Goal: Use online tool/utility: Utilize a website feature to perform a specific function

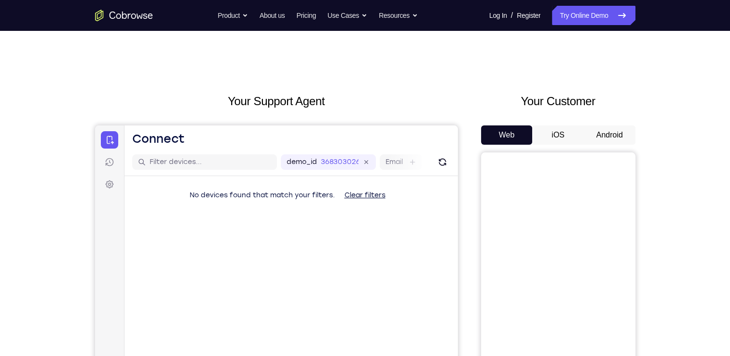
click at [607, 136] on button "Android" at bounding box center [610, 135] width 52 height 19
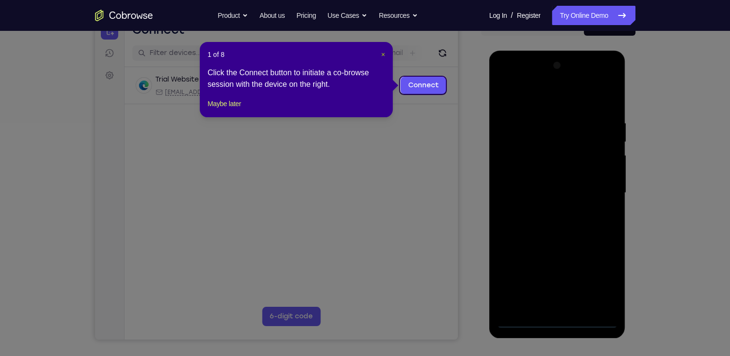
click at [384, 53] on span "×" at bounding box center [383, 55] width 4 height 8
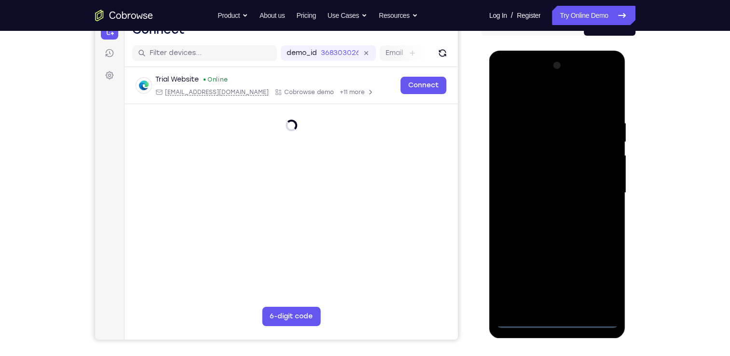
click at [565, 327] on div at bounding box center [558, 193] width 122 height 270
click at [563, 324] on div at bounding box center [558, 193] width 122 height 270
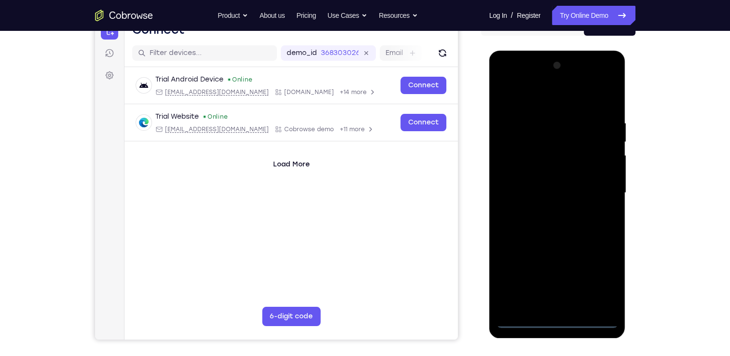
click at [601, 283] on div at bounding box center [558, 193] width 122 height 270
click at [598, 278] on div at bounding box center [558, 193] width 122 height 270
click at [575, 238] on div at bounding box center [558, 193] width 122 height 270
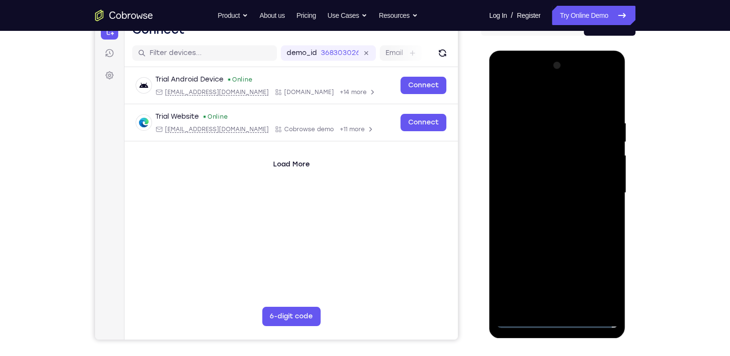
click at [558, 323] on div at bounding box center [558, 193] width 122 height 270
click at [552, 172] on div at bounding box center [558, 193] width 122 height 270
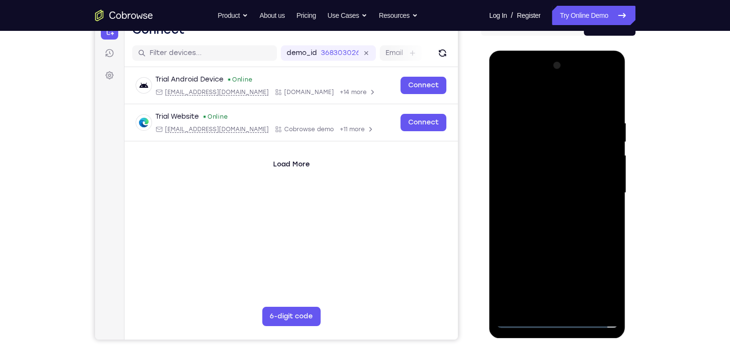
click at [525, 316] on div at bounding box center [558, 193] width 122 height 270
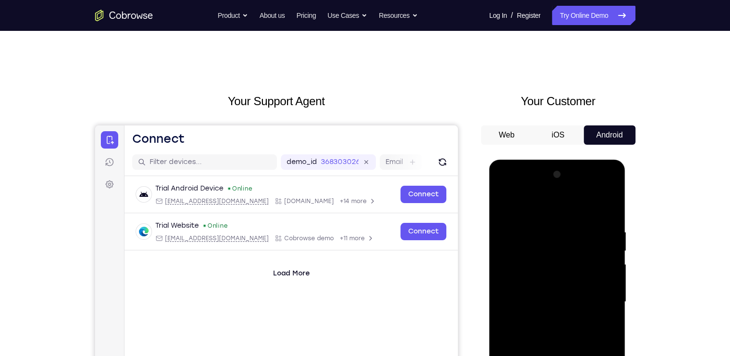
click at [558, 139] on button "iOS" at bounding box center [559, 135] width 52 height 19
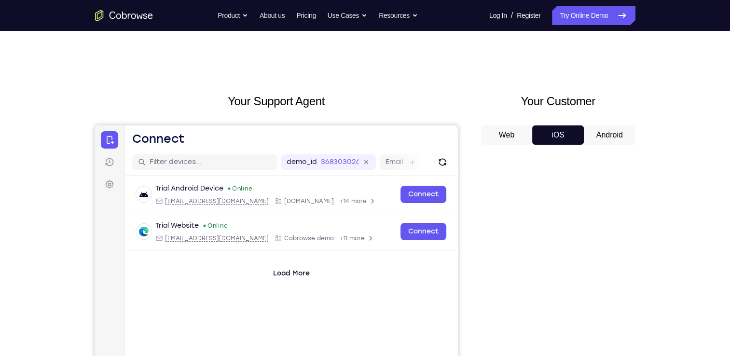
click at [601, 131] on button "Android" at bounding box center [610, 135] width 52 height 19
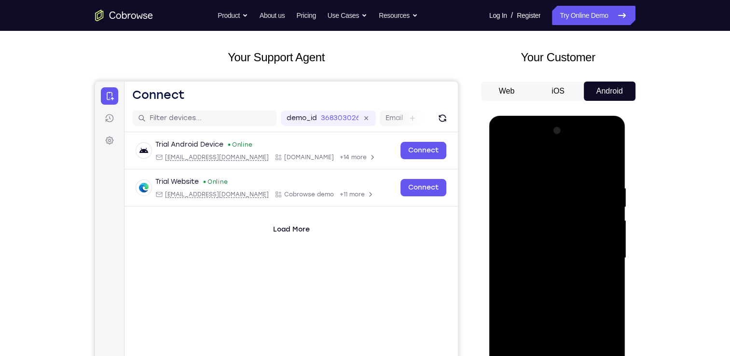
scroll to position [44, 0]
click at [568, 214] on div at bounding box center [558, 258] width 122 height 270
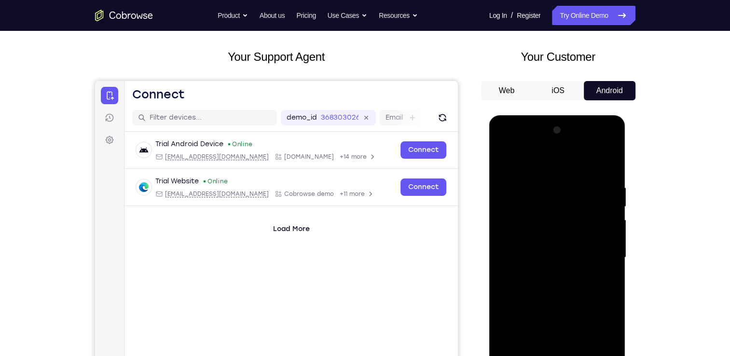
click at [504, 86] on button "Web" at bounding box center [507, 90] width 52 height 19
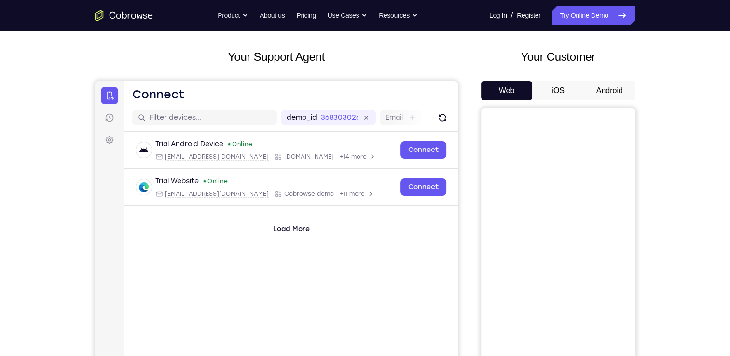
click at [617, 88] on button "Android" at bounding box center [610, 90] width 52 height 19
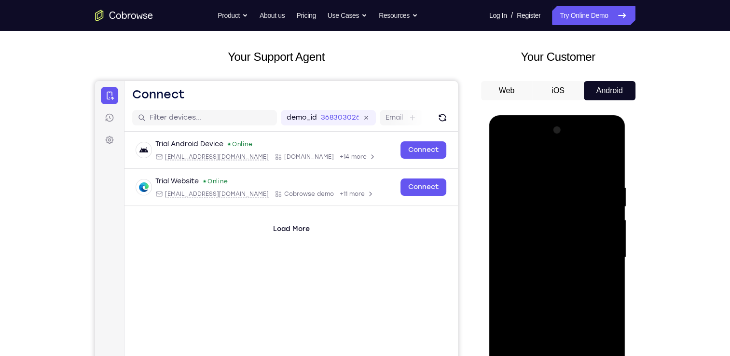
click at [552, 205] on div at bounding box center [558, 258] width 122 height 270
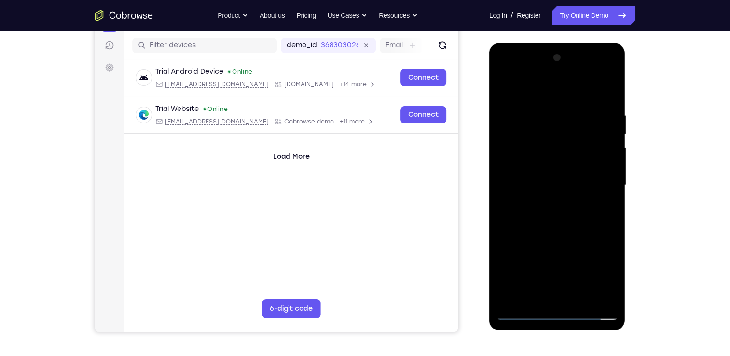
click at [604, 276] on div at bounding box center [558, 185] width 122 height 270
click at [565, 313] on div at bounding box center [558, 185] width 122 height 270
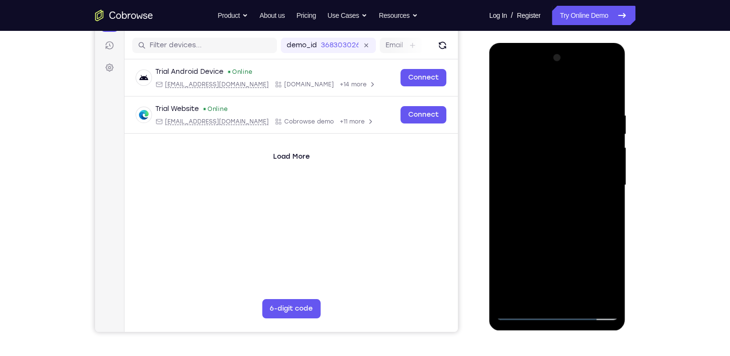
click at [565, 313] on div at bounding box center [558, 185] width 122 height 270
click at [602, 275] on div at bounding box center [558, 185] width 122 height 270
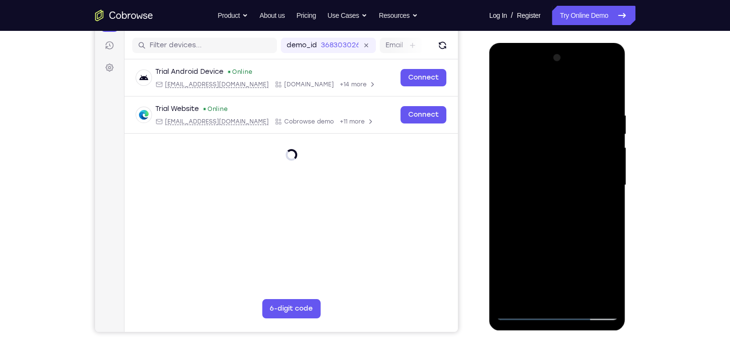
click at [557, 318] on div at bounding box center [558, 185] width 122 height 270
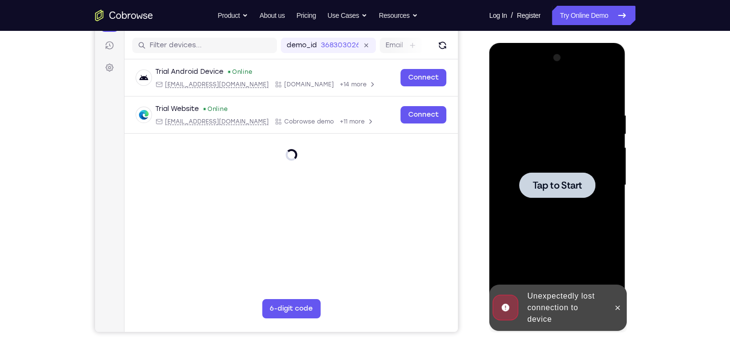
click at [577, 233] on div at bounding box center [558, 185] width 122 height 270
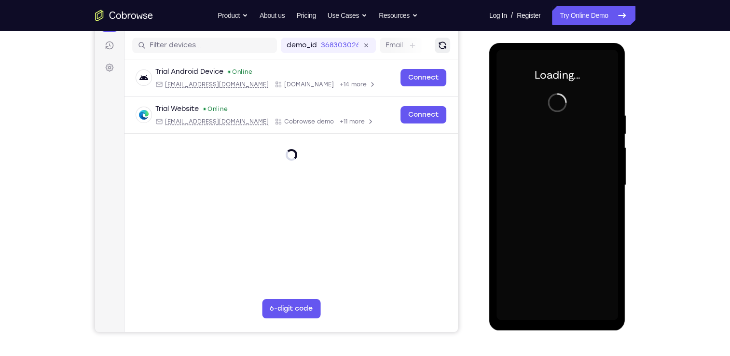
scroll to position [0, 0]
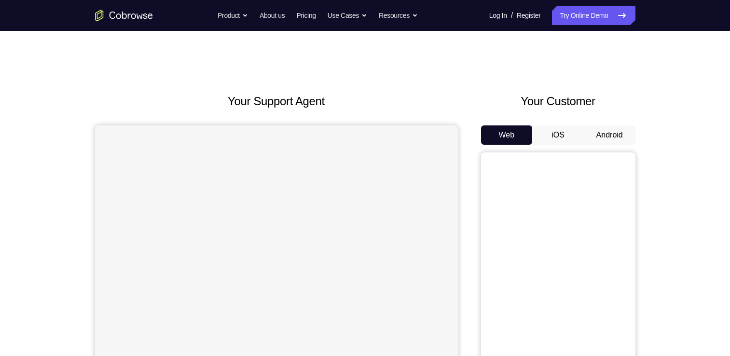
scroll to position [63, 0]
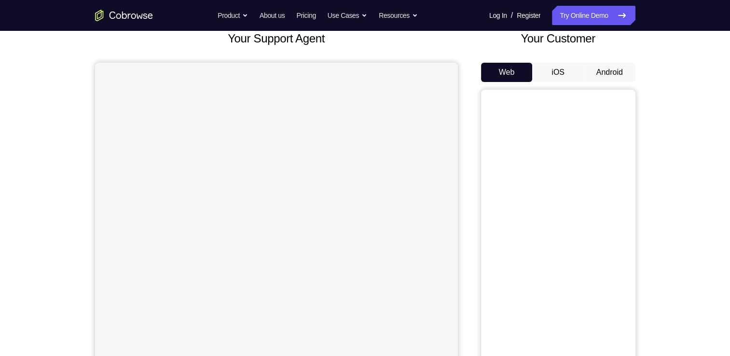
click at [600, 69] on button "Android" at bounding box center [610, 72] width 52 height 19
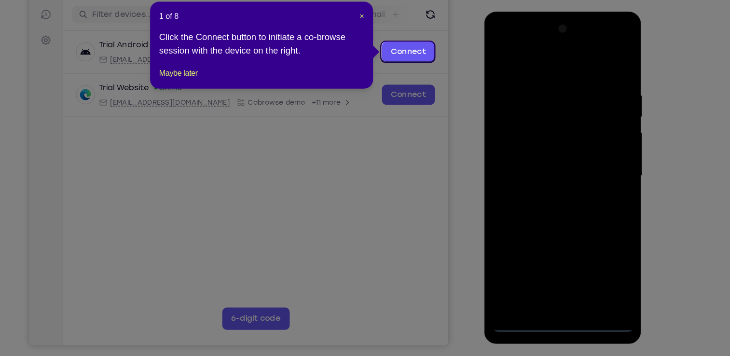
scroll to position [0, 0]
click at [381, 54] on span "×" at bounding box center [383, 54] width 4 height 8
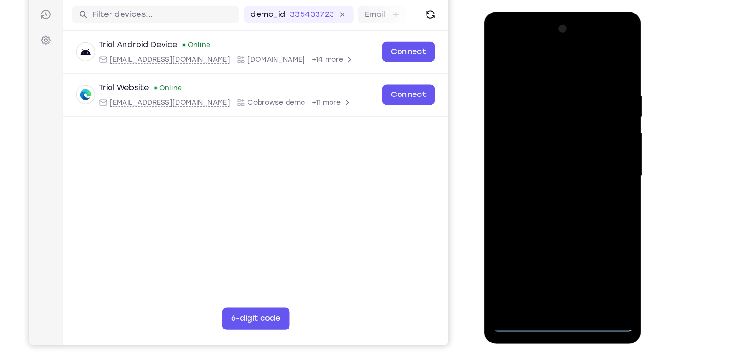
click at [555, 283] on div at bounding box center [552, 153] width 122 height 270
click at [591, 239] on div at bounding box center [552, 153] width 122 height 270
click at [550, 64] on div at bounding box center [552, 153] width 122 height 270
click at [592, 151] on div at bounding box center [552, 153] width 122 height 270
click at [539, 170] on div at bounding box center [552, 153] width 122 height 270
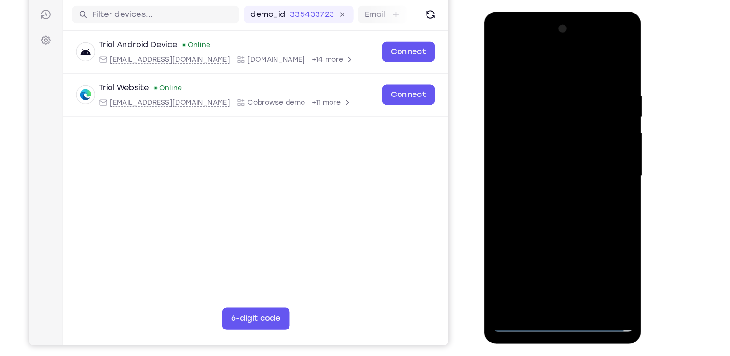
click at [562, 145] on div at bounding box center [552, 153] width 122 height 270
click at [553, 136] on div at bounding box center [552, 153] width 122 height 270
click at [551, 154] on div at bounding box center [552, 153] width 122 height 270
click at [523, 187] on div at bounding box center [552, 153] width 122 height 270
click at [529, 176] on div at bounding box center [552, 153] width 122 height 270
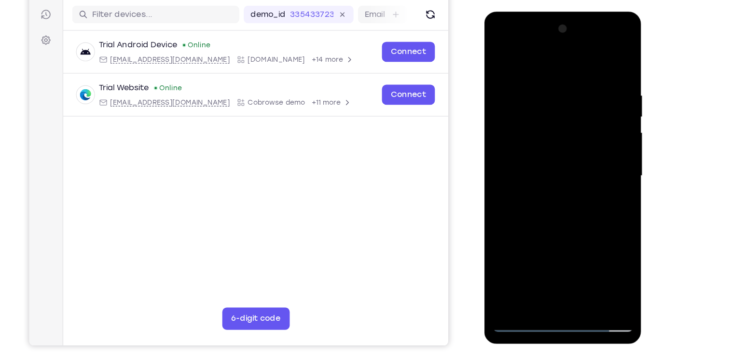
click at [537, 84] on div at bounding box center [552, 153] width 122 height 270
click at [562, 181] on div at bounding box center [552, 153] width 122 height 270
click at [541, 76] on div at bounding box center [552, 153] width 122 height 270
click at [590, 266] on div at bounding box center [552, 153] width 122 height 270
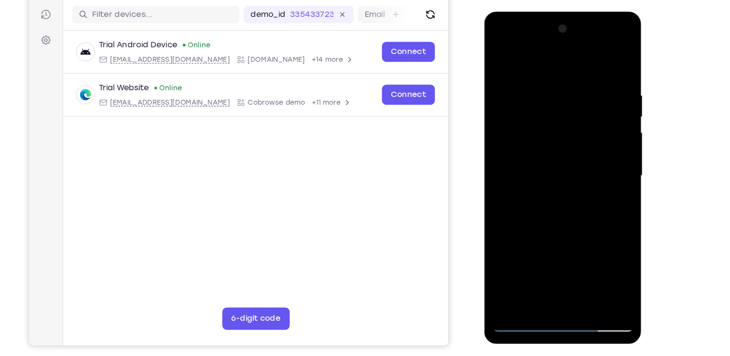
click at [589, 265] on div at bounding box center [552, 153] width 122 height 270
click at [496, 175] on div at bounding box center [552, 153] width 122 height 270
click at [497, 195] on div at bounding box center [552, 153] width 122 height 270
click at [587, 265] on div at bounding box center [552, 153] width 122 height 270
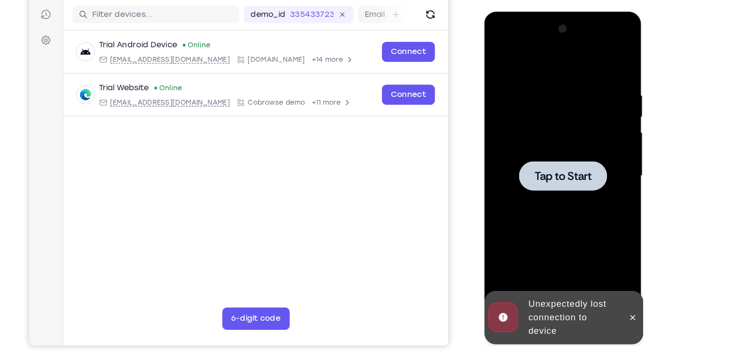
click at [594, 194] on div at bounding box center [552, 153] width 122 height 270
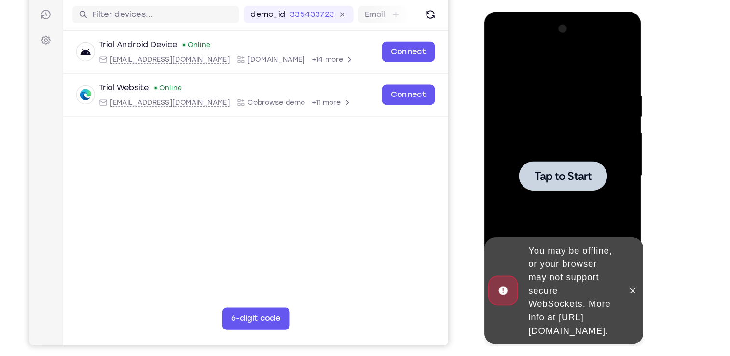
click at [547, 123] on div at bounding box center [552, 153] width 122 height 270
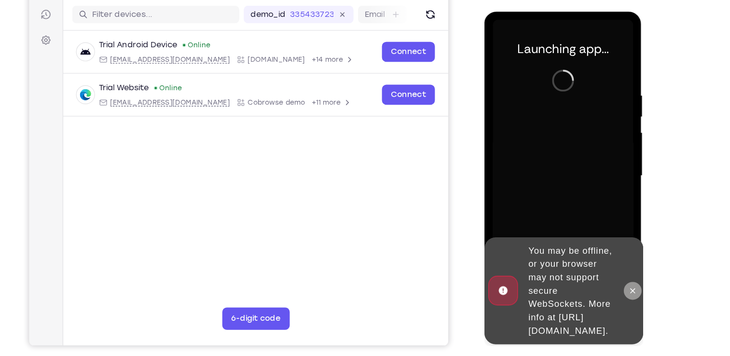
click at [611, 249] on icon at bounding box center [613, 253] width 8 height 8
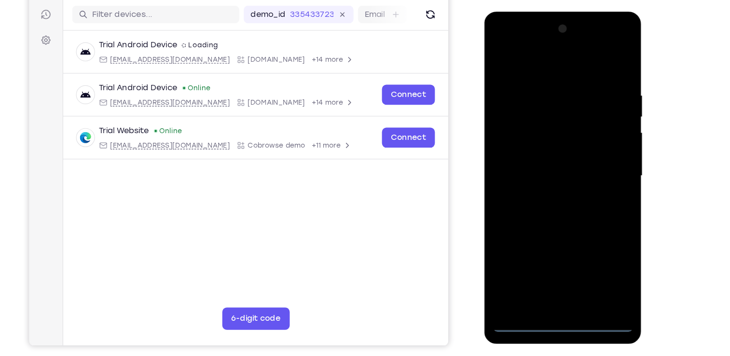
click at [554, 283] on div at bounding box center [552, 153] width 122 height 270
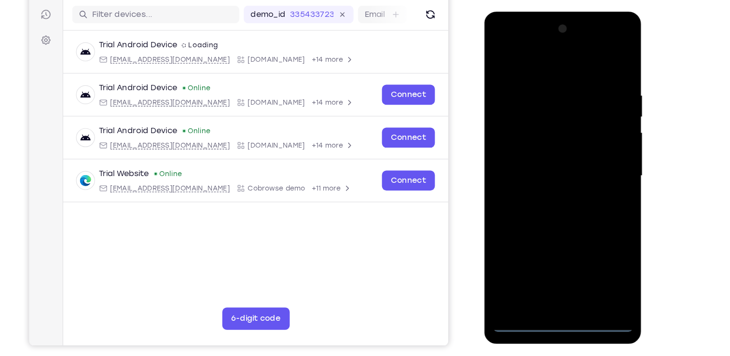
click at [594, 243] on div at bounding box center [552, 153] width 122 height 270
click at [556, 57] on div at bounding box center [552, 153] width 122 height 270
click at [589, 143] on div at bounding box center [552, 153] width 122 height 270
click at [541, 173] on div at bounding box center [552, 153] width 122 height 270
click at [555, 143] on div at bounding box center [552, 153] width 122 height 270
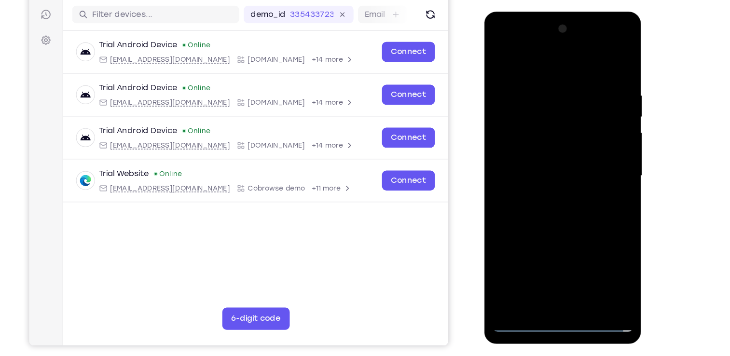
click at [545, 137] on div at bounding box center [552, 153] width 122 height 270
click at [535, 154] on div at bounding box center [552, 153] width 122 height 270
click at [530, 186] on div at bounding box center [552, 153] width 122 height 270
click at [551, 201] on div at bounding box center [552, 153] width 122 height 270
click at [579, 269] on div at bounding box center [552, 153] width 122 height 270
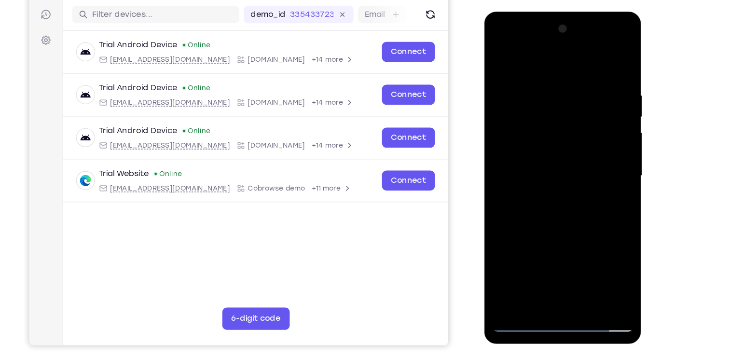
click at [549, 202] on div at bounding box center [552, 153] width 122 height 270
click at [541, 122] on div at bounding box center [552, 153] width 122 height 270
click at [567, 203] on div at bounding box center [552, 153] width 122 height 270
click at [500, 239] on div at bounding box center [552, 153] width 122 height 270
click at [515, 281] on div at bounding box center [552, 153] width 122 height 270
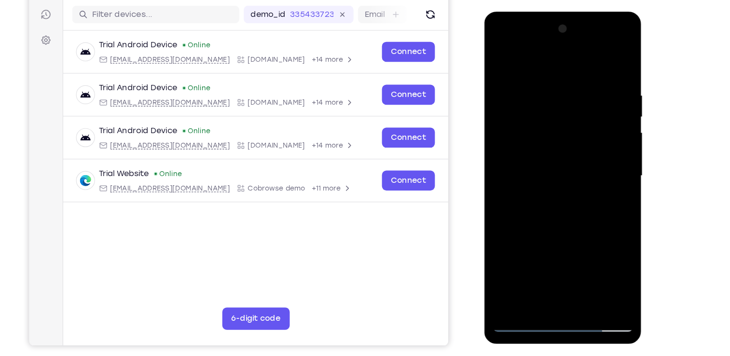
click at [571, 197] on div at bounding box center [552, 153] width 122 height 270
click at [533, 128] on div at bounding box center [552, 153] width 122 height 270
drag, startPoint x: 590, startPoint y: 148, endPoint x: 589, endPoint y: 226, distance: 78.2
click at [589, 226] on div at bounding box center [552, 153] width 122 height 270
click at [572, 162] on div at bounding box center [552, 153] width 122 height 270
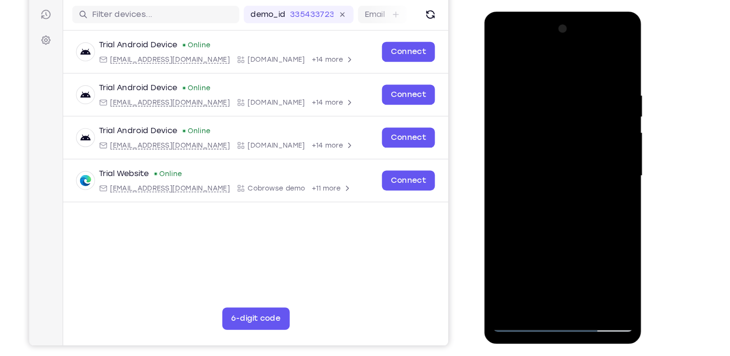
click at [569, 152] on div at bounding box center [552, 153] width 122 height 270
click at [534, 187] on div at bounding box center [552, 153] width 122 height 270
drag, startPoint x: 592, startPoint y: 121, endPoint x: 594, endPoint y: 227, distance: 106.2
click at [594, 227] on div at bounding box center [552, 153] width 122 height 270
drag, startPoint x: 591, startPoint y: 145, endPoint x: 591, endPoint y: 182, distance: 36.7
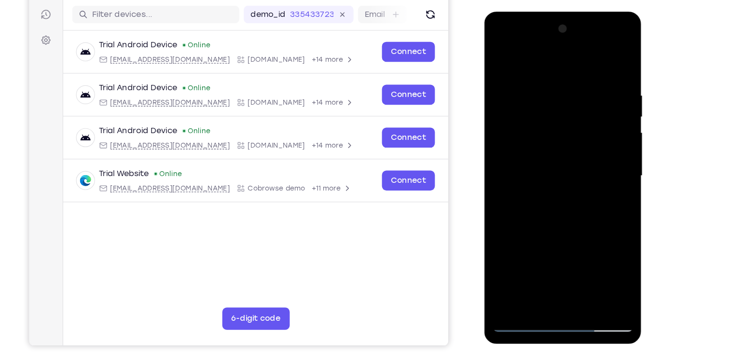
click at [591, 182] on div at bounding box center [552, 153] width 122 height 270
click at [579, 207] on div at bounding box center [552, 153] width 122 height 270
click at [568, 217] on div at bounding box center [552, 153] width 122 height 270
click at [533, 149] on div at bounding box center [552, 153] width 122 height 270
click at [501, 141] on div at bounding box center [552, 153] width 122 height 270
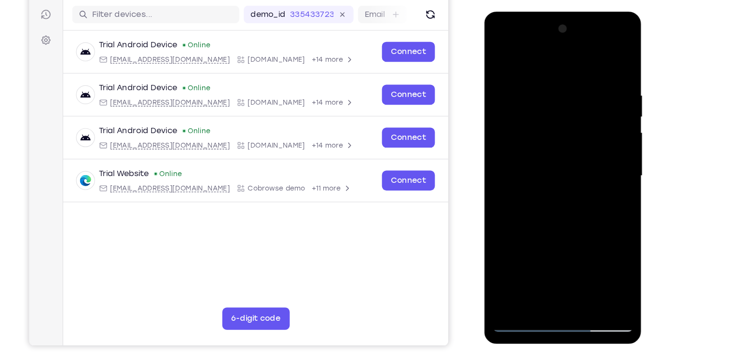
click at [510, 85] on div at bounding box center [552, 153] width 122 height 270
click at [589, 264] on div at bounding box center [552, 153] width 122 height 270
click at [557, 264] on div at bounding box center [552, 153] width 122 height 270
click at [529, 263] on div at bounding box center [552, 153] width 122 height 270
drag, startPoint x: 567, startPoint y: 242, endPoint x: 566, endPoint y: 229, distance: 13.1
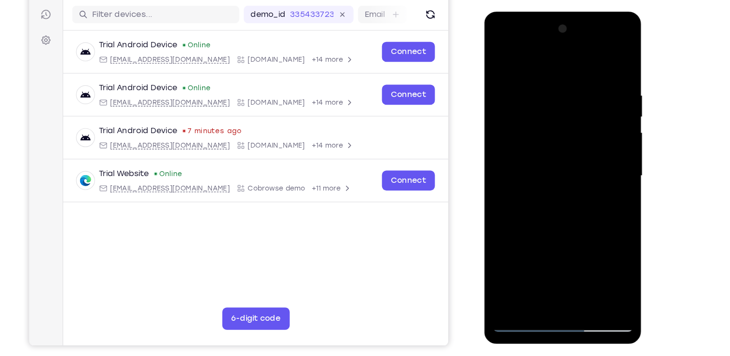
click at [566, 229] on div at bounding box center [552, 153] width 122 height 270
click at [541, 225] on div at bounding box center [552, 153] width 122 height 270
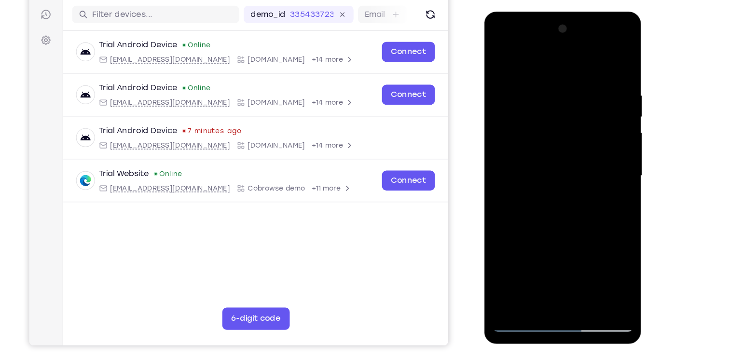
click at [541, 225] on div at bounding box center [552, 153] width 122 height 270
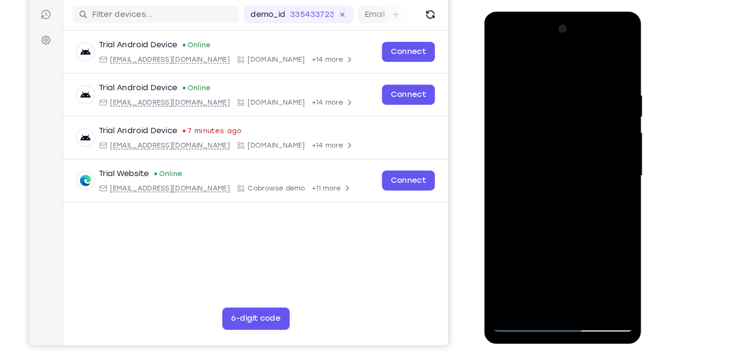
click at [541, 225] on div at bounding box center [552, 153] width 122 height 270
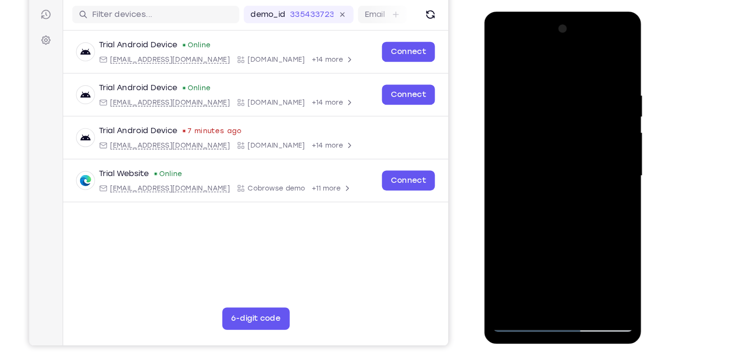
click at [541, 225] on div at bounding box center [552, 153] width 122 height 270
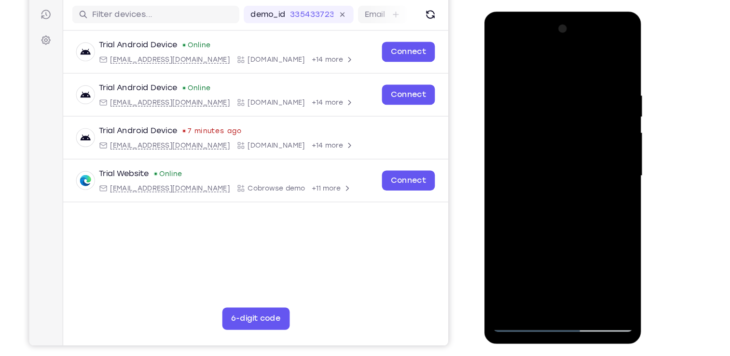
click at [541, 225] on div at bounding box center [552, 153] width 122 height 270
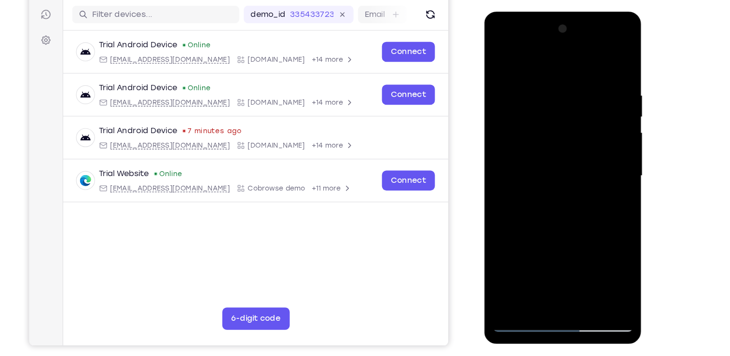
click at [541, 225] on div at bounding box center [552, 153] width 122 height 270
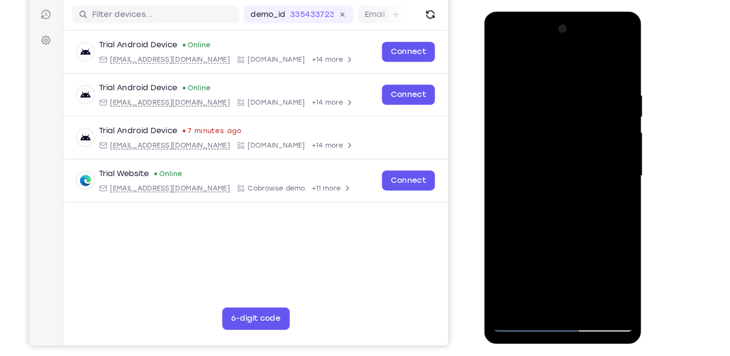
click at [541, 225] on div at bounding box center [552, 153] width 122 height 270
click at [520, 284] on div at bounding box center [552, 153] width 122 height 270
click at [594, 262] on div at bounding box center [552, 153] width 122 height 270
click at [515, 281] on div at bounding box center [552, 153] width 122 height 270
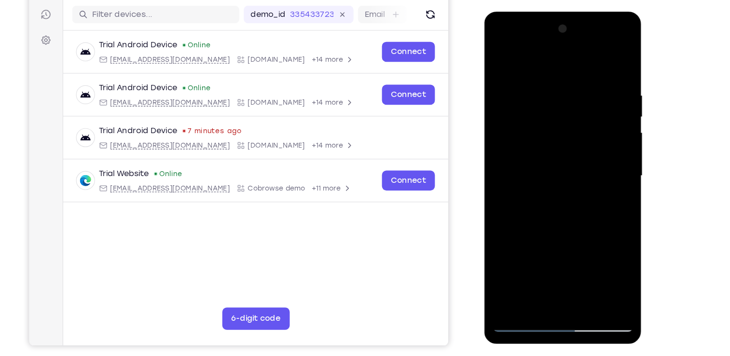
click at [515, 281] on div at bounding box center [552, 153] width 122 height 270
click at [531, 100] on div at bounding box center [552, 153] width 122 height 270
click at [601, 62] on div at bounding box center [552, 153] width 122 height 270
click at [576, 264] on div at bounding box center [552, 153] width 122 height 270
click at [534, 174] on div at bounding box center [552, 153] width 122 height 270
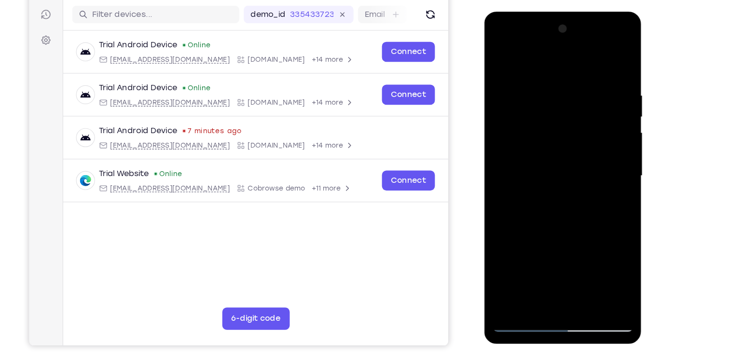
click at [501, 56] on div at bounding box center [552, 153] width 122 height 270
click at [558, 147] on div at bounding box center [552, 153] width 122 height 270
click at [500, 62] on div at bounding box center [552, 153] width 122 height 270
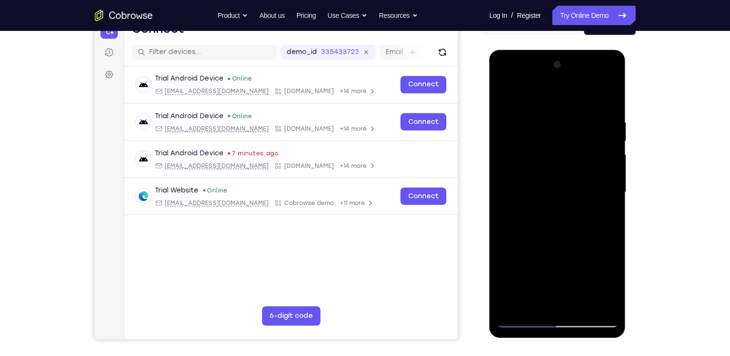
scroll to position [110, 0]
click at [529, 318] on div at bounding box center [558, 192] width 122 height 270
click at [548, 165] on div at bounding box center [558, 192] width 122 height 270
drag, startPoint x: 536, startPoint y: 255, endPoint x: 548, endPoint y: 188, distance: 67.7
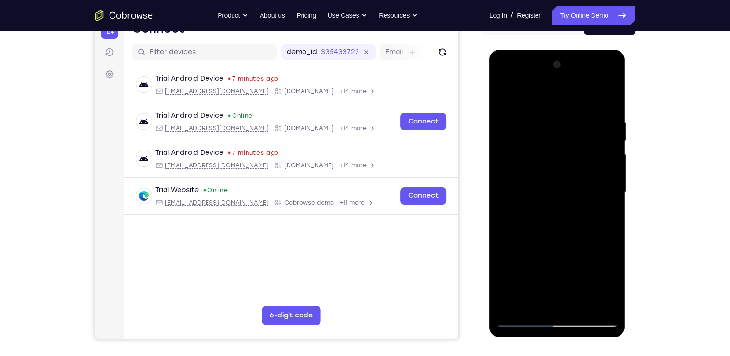
click at [548, 188] on div at bounding box center [558, 192] width 122 height 270
drag, startPoint x: 547, startPoint y: 268, endPoint x: 552, endPoint y: 219, distance: 49.0
click at [552, 219] on div at bounding box center [558, 192] width 122 height 270
click at [525, 324] on div at bounding box center [558, 192] width 122 height 270
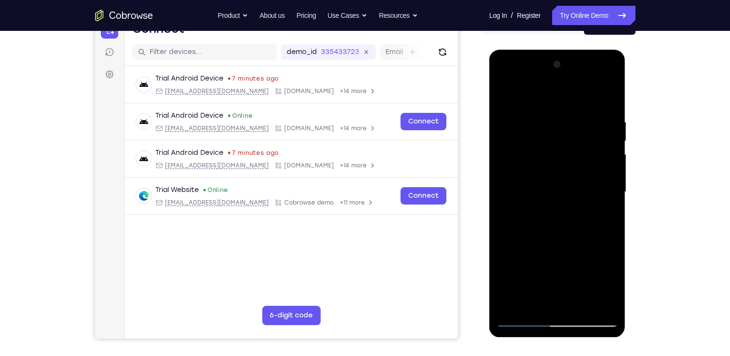
click at [525, 324] on div at bounding box center [558, 192] width 122 height 270
click at [514, 306] on div at bounding box center [558, 192] width 122 height 270
click at [523, 320] on div at bounding box center [558, 192] width 122 height 270
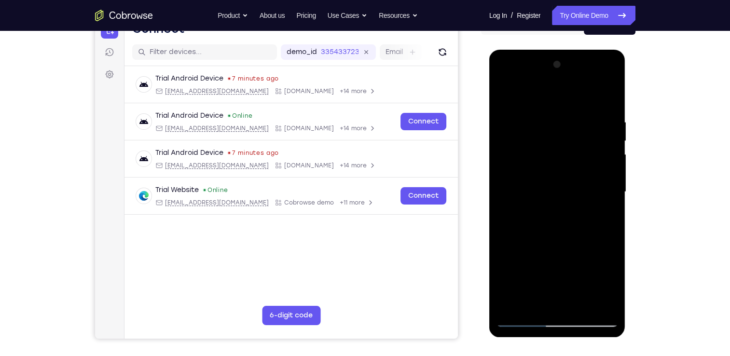
click at [523, 320] on div at bounding box center [558, 192] width 122 height 270
click at [529, 323] on div at bounding box center [558, 192] width 122 height 270
click at [511, 307] on div at bounding box center [558, 192] width 122 height 270
click at [548, 121] on div at bounding box center [558, 192] width 122 height 270
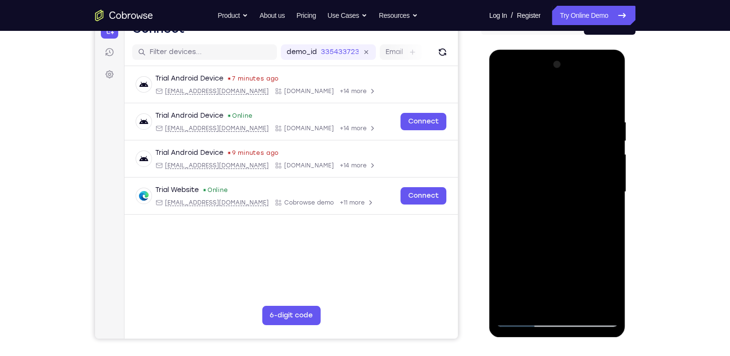
click at [607, 99] on div at bounding box center [558, 192] width 122 height 270
click at [612, 89] on div at bounding box center [558, 192] width 122 height 270
click at [606, 111] on div at bounding box center [558, 192] width 122 height 270
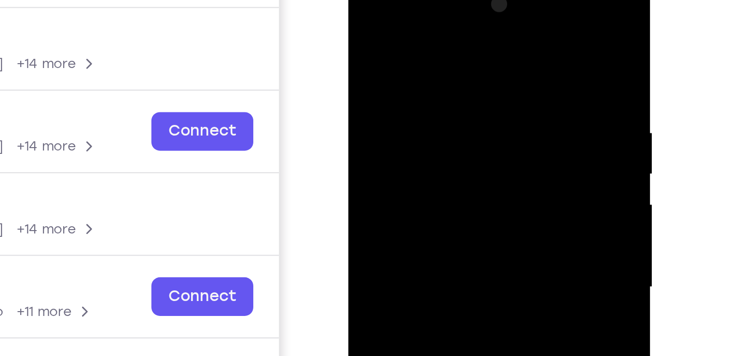
scroll to position [110, 0]
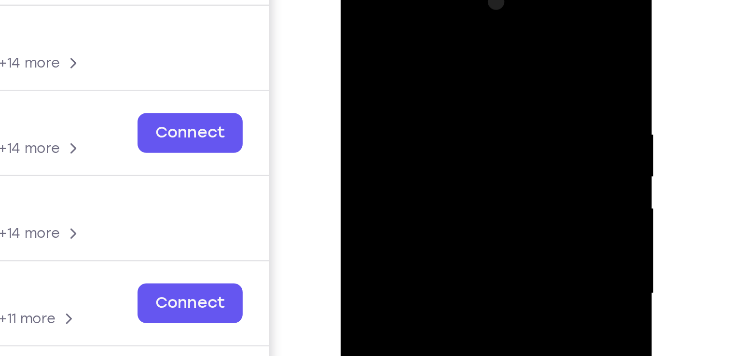
drag, startPoint x: 411, startPoint y: 95, endPoint x: 419, endPoint y: 44, distance: 51.3
click at [419, 44] on div at bounding box center [410, 110] width 122 height 270
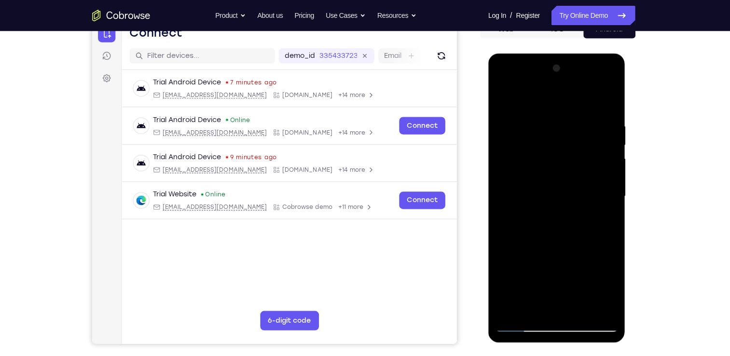
scroll to position [106, 0]
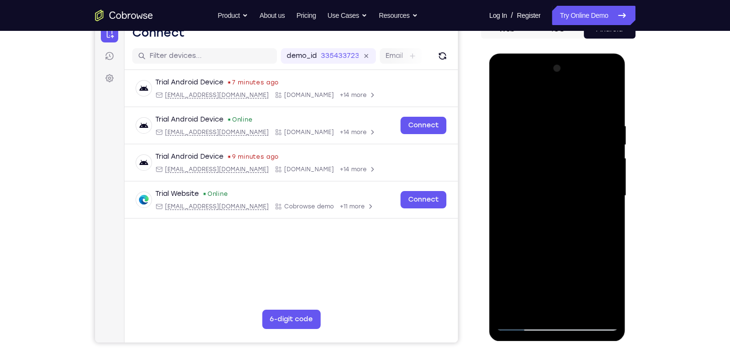
click at [508, 310] on div at bounding box center [558, 196] width 122 height 270
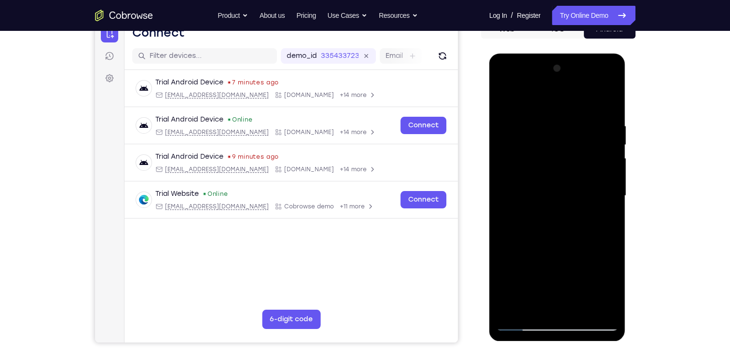
click at [599, 121] on div at bounding box center [558, 196] width 122 height 270
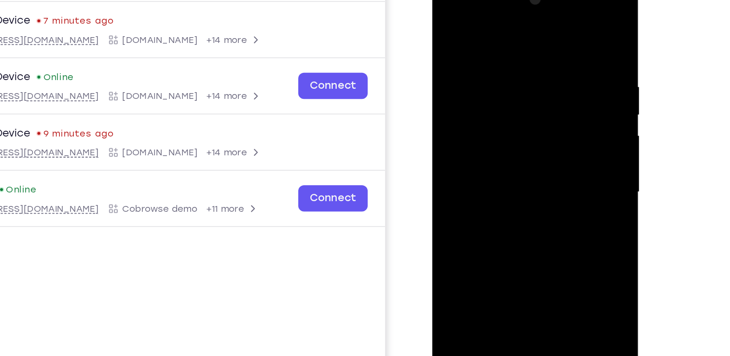
click at [549, 105] on div at bounding box center [501, 120] width 122 height 270
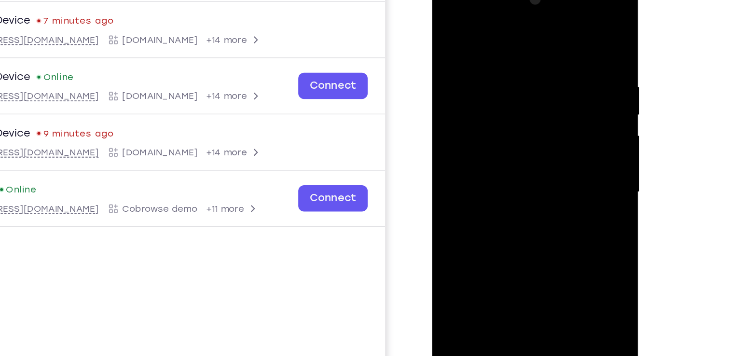
click at [553, 29] on div at bounding box center [501, 120] width 122 height 270
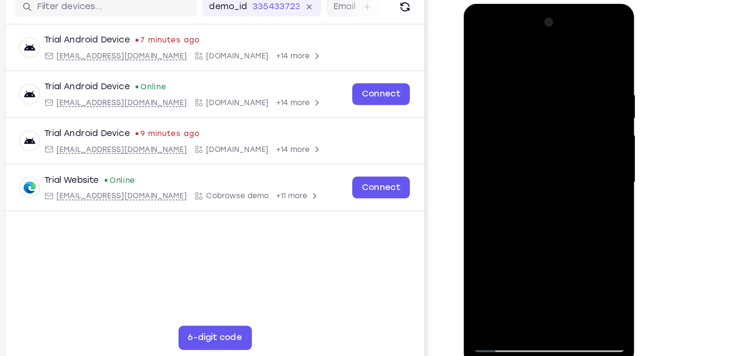
scroll to position [105, 0]
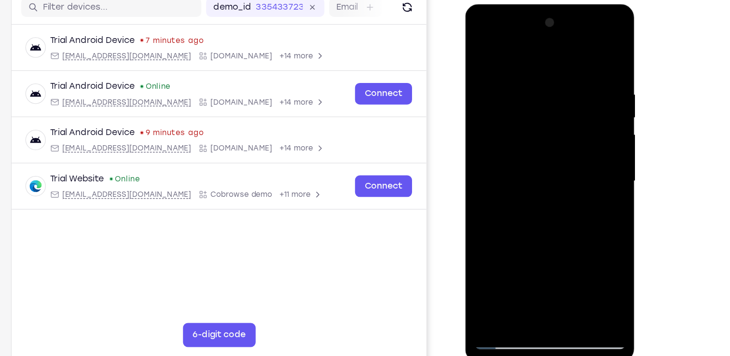
click at [500, 274] on div at bounding box center [534, 146] width 122 height 270
click at [492, 264] on div at bounding box center [534, 146] width 122 height 270
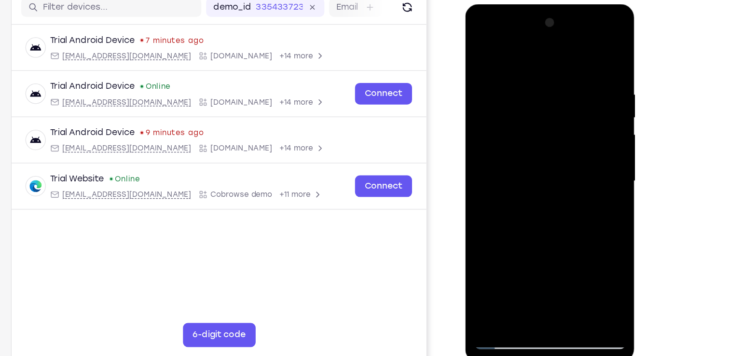
click at [492, 264] on div at bounding box center [534, 146] width 122 height 270
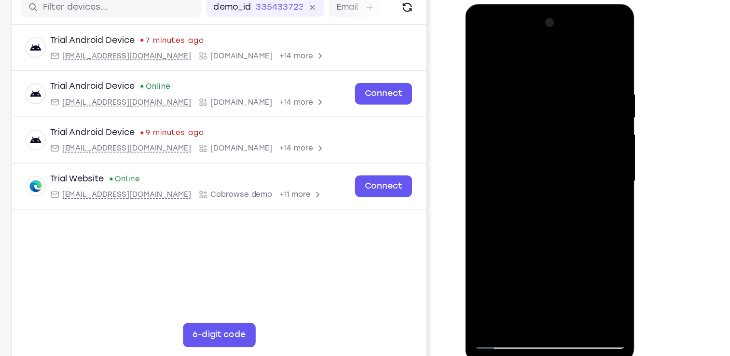
click at [492, 264] on div at bounding box center [534, 146] width 122 height 270
click at [532, 258] on div at bounding box center [534, 146] width 122 height 270
click at [531, 252] on div at bounding box center [534, 146] width 122 height 270
click at [535, 256] on div at bounding box center [534, 146] width 122 height 270
drag, startPoint x: 536, startPoint y: 199, endPoint x: 534, endPoint y: 103, distance: 96.1
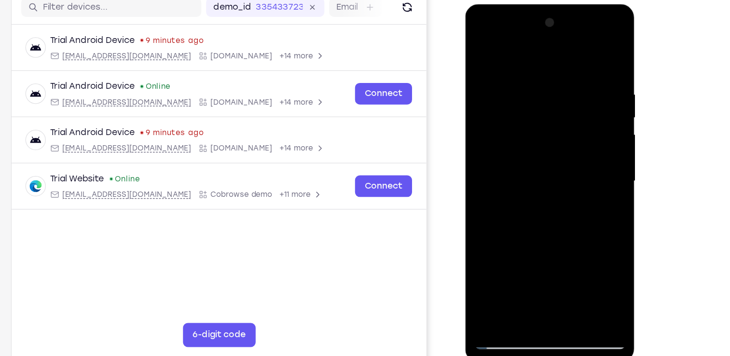
click at [534, 103] on div at bounding box center [534, 146] width 122 height 270
drag, startPoint x: 531, startPoint y: 225, endPoint x: 532, endPoint y: 97, distance: 127.5
click at [532, 97] on div at bounding box center [534, 146] width 122 height 270
drag, startPoint x: 536, startPoint y: 165, endPoint x: 532, endPoint y: 28, distance: 137.2
click at [532, 28] on div at bounding box center [534, 146] width 122 height 270
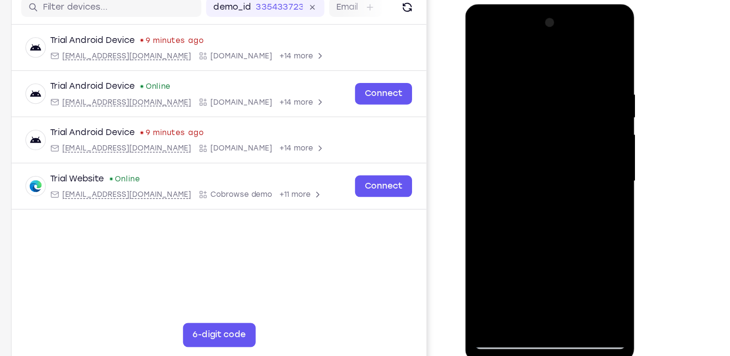
drag, startPoint x: 541, startPoint y: 203, endPoint x: 537, endPoint y: 22, distance: 181.1
click at [537, 22] on div at bounding box center [534, 146] width 122 height 270
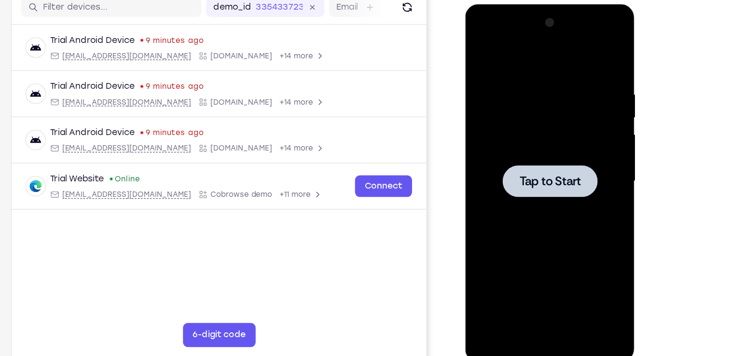
click at [508, 116] on div at bounding box center [534, 146] width 122 height 270
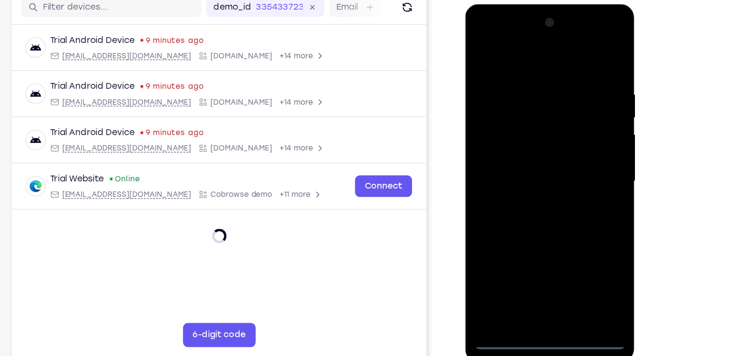
click at [533, 276] on div at bounding box center [534, 146] width 122 height 270
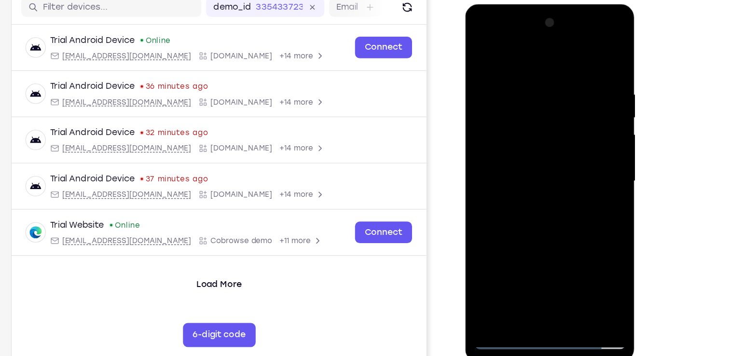
click at [572, 232] on div at bounding box center [534, 146] width 122 height 270
click at [520, 51] on div at bounding box center [534, 146] width 122 height 270
click at [572, 142] on div at bounding box center [534, 146] width 122 height 270
click at [523, 164] on div at bounding box center [534, 146] width 122 height 270
click at [520, 134] on div at bounding box center [534, 146] width 122 height 270
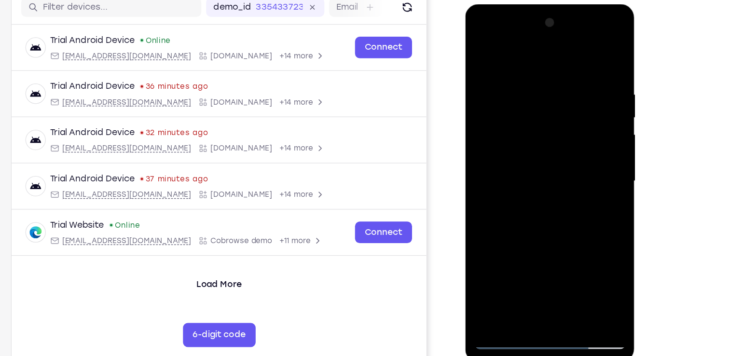
click at [518, 125] on div at bounding box center [534, 146] width 122 height 270
click at [524, 147] on div at bounding box center [534, 146] width 122 height 270
click at [543, 190] on div at bounding box center [534, 146] width 122 height 270
click at [563, 257] on div at bounding box center [534, 146] width 122 height 270
click at [533, 196] on div at bounding box center [534, 146] width 122 height 270
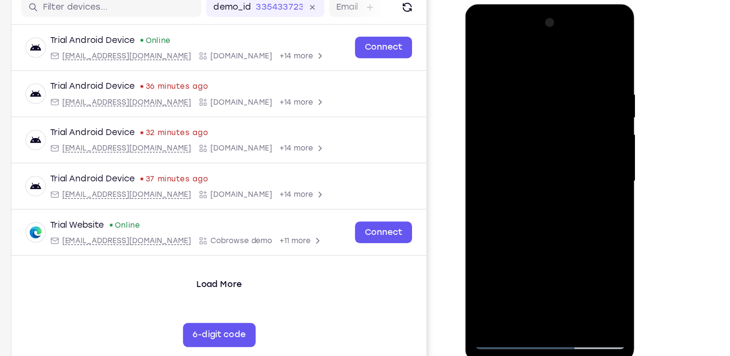
click at [519, 124] on div at bounding box center [534, 146] width 122 height 270
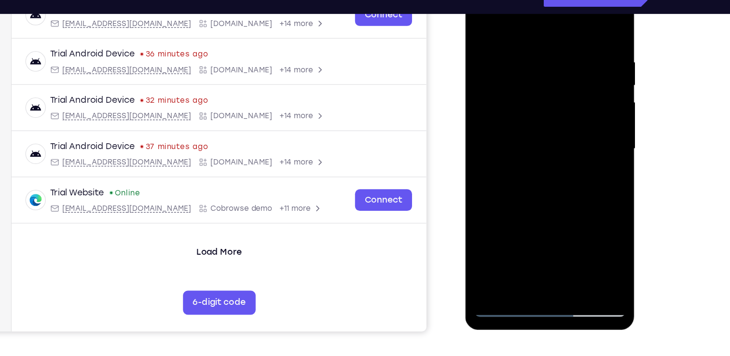
scroll to position [163, 0]
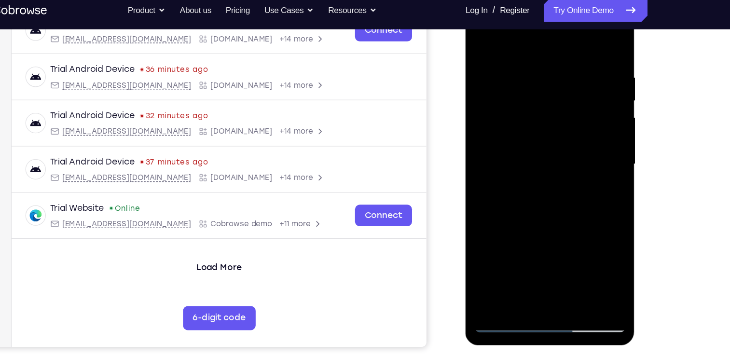
click at [517, 187] on div at bounding box center [534, 130] width 122 height 270
click at [533, 189] on div at bounding box center [534, 130] width 122 height 270
click at [494, 186] on div at bounding box center [534, 130] width 122 height 270
click at [500, 191] on div at bounding box center [534, 130] width 122 height 270
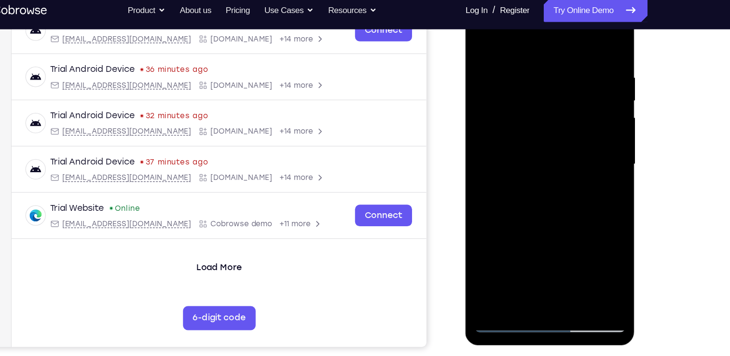
click at [500, 191] on div at bounding box center [534, 130] width 122 height 270
click at [501, 200] on div at bounding box center [534, 130] width 122 height 270
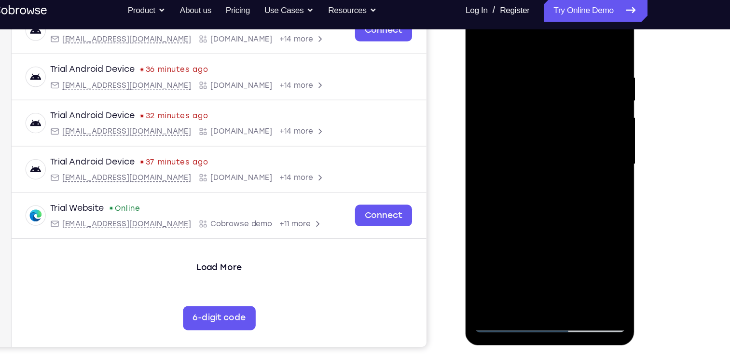
click at [501, 200] on div at bounding box center [534, 130] width 122 height 270
click at [492, 84] on div at bounding box center [534, 130] width 122 height 270
click at [502, 200] on div at bounding box center [534, 130] width 122 height 270
click at [502, 213] on div at bounding box center [534, 130] width 122 height 270
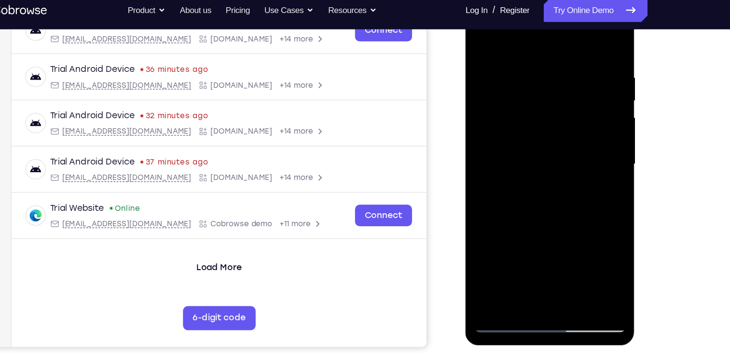
click at [502, 213] on div at bounding box center [534, 130] width 122 height 270
click at [503, 201] on div at bounding box center [534, 130] width 122 height 270
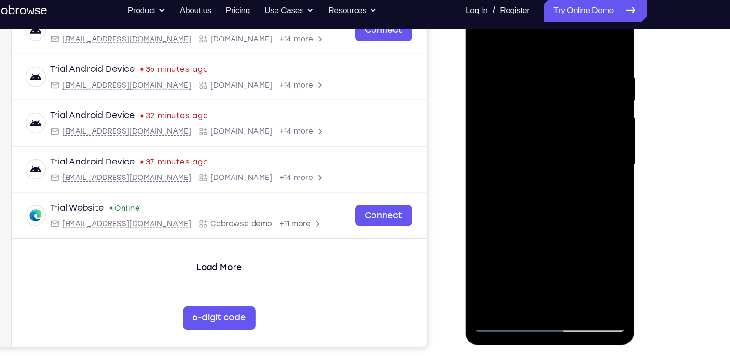
click at [499, 256] on div at bounding box center [534, 130] width 122 height 270
click at [516, 59] on div at bounding box center [534, 130] width 122 height 270
click at [581, 37] on div at bounding box center [534, 130] width 122 height 270
click at [486, 82] on div at bounding box center [534, 130] width 122 height 270
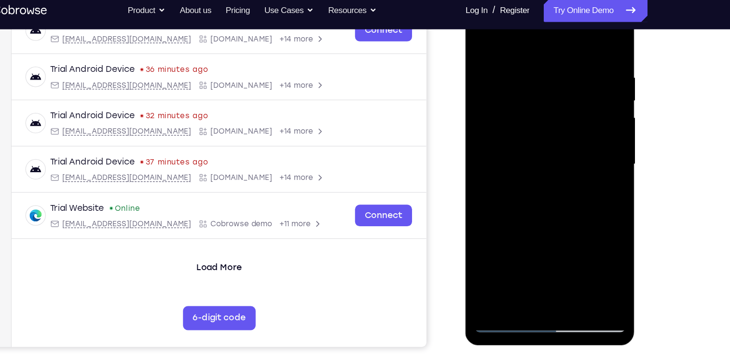
click at [582, 37] on div at bounding box center [534, 130] width 122 height 270
click at [584, 31] on div at bounding box center [534, 130] width 122 height 270
click at [489, 242] on div at bounding box center [534, 130] width 122 height 270
click at [486, 239] on div at bounding box center [534, 130] width 122 height 270
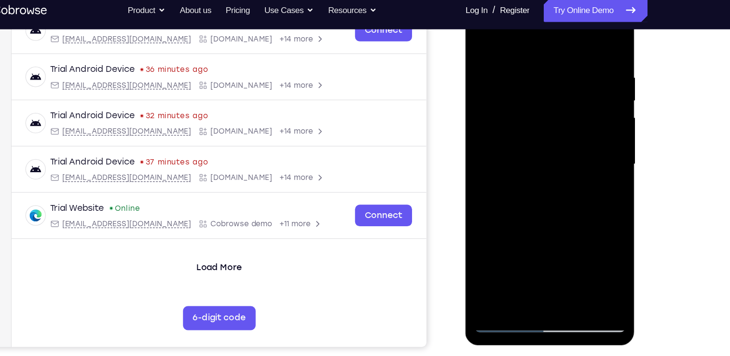
click at [486, 239] on div at bounding box center [534, 130] width 122 height 270
drag, startPoint x: 525, startPoint y: 190, endPoint x: 515, endPoint y: 51, distance: 138.9
click at [515, 51] on div at bounding box center [534, 130] width 122 height 270
drag, startPoint x: 525, startPoint y: 147, endPoint x: 520, endPoint y: 59, distance: 88.5
click at [520, 59] on div at bounding box center [534, 130] width 122 height 270
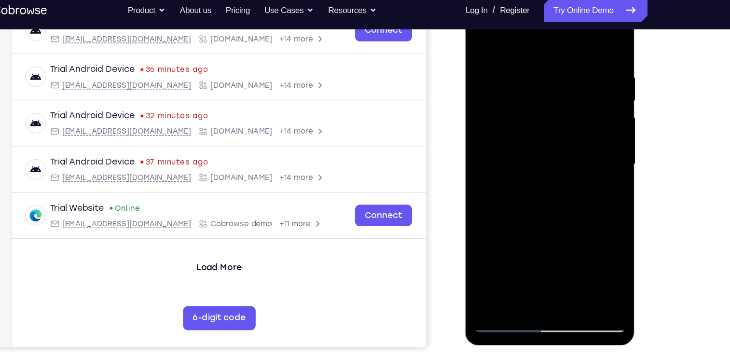
drag, startPoint x: 535, startPoint y: 148, endPoint x: 524, endPoint y: 56, distance: 92.9
click at [524, 56] on div at bounding box center [534, 130] width 122 height 270
drag, startPoint x: 533, startPoint y: 166, endPoint x: 525, endPoint y: 56, distance: 110.9
click at [525, 56] on div at bounding box center [534, 130] width 122 height 270
drag, startPoint x: 538, startPoint y: 184, endPoint x: 526, endPoint y: 62, distance: 122.7
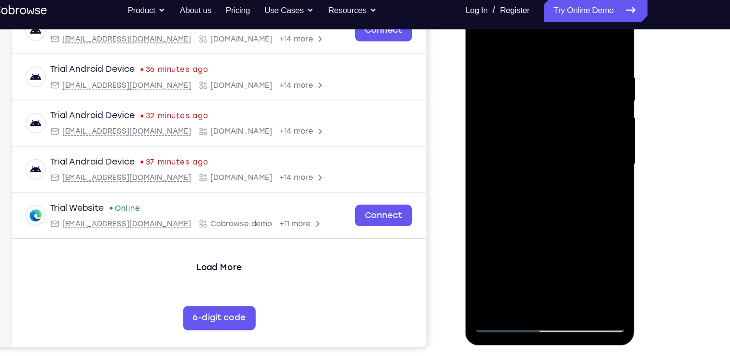
click at [526, 62] on div at bounding box center [534, 130] width 122 height 270
drag, startPoint x: 533, startPoint y: 182, endPoint x: 527, endPoint y: 63, distance: 118.4
click at [527, 63] on div at bounding box center [534, 130] width 122 height 270
drag, startPoint x: 555, startPoint y: 104, endPoint x: 560, endPoint y: 169, distance: 65.8
click at [560, 169] on div at bounding box center [534, 130] width 122 height 270
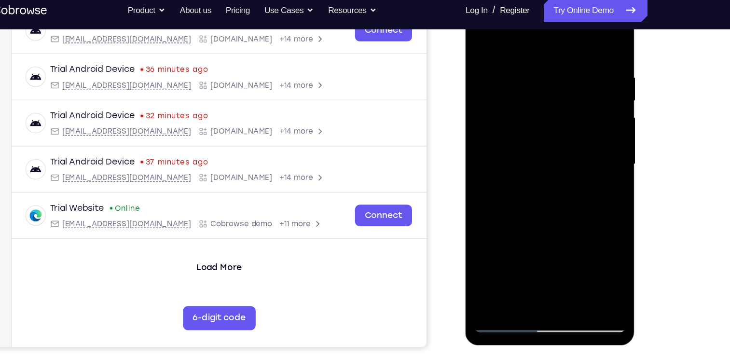
click at [590, 123] on div at bounding box center [534, 130] width 122 height 270
drag, startPoint x: 542, startPoint y: 163, endPoint x: 544, endPoint y: 52, distance: 110.6
click at [544, 52] on div at bounding box center [534, 130] width 122 height 270
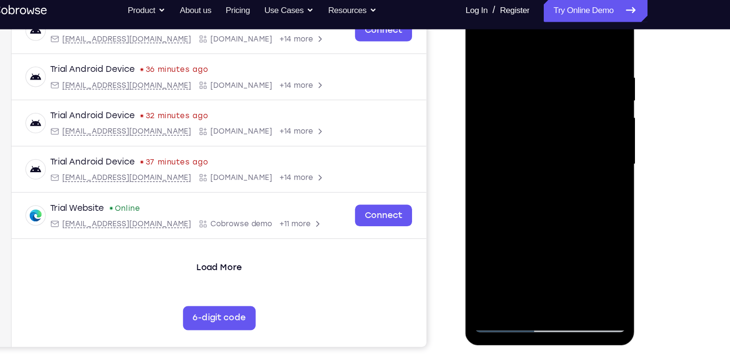
drag, startPoint x: 530, startPoint y: 168, endPoint x: 528, endPoint y: 29, distance: 138.6
click at [528, 29] on div at bounding box center [534, 130] width 122 height 270
drag, startPoint x: 528, startPoint y: 197, endPoint x: 510, endPoint y: 43, distance: 154.6
click at [510, 43] on div at bounding box center [534, 130] width 122 height 270
drag, startPoint x: 529, startPoint y: 181, endPoint x: 525, endPoint y: -13, distance: 193.2
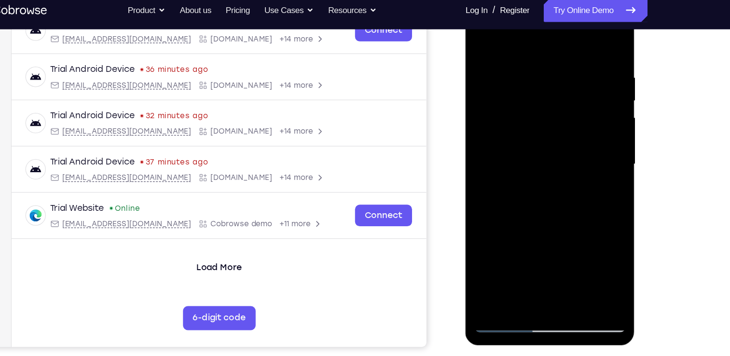
click at [525, 0] on div at bounding box center [534, 131] width 137 height 288
drag, startPoint x: 533, startPoint y: 153, endPoint x: 528, endPoint y: 43, distance: 109.2
click at [528, 43] on div at bounding box center [534, 130] width 122 height 270
click at [479, 151] on div at bounding box center [534, 130] width 122 height 270
drag, startPoint x: 540, startPoint y: 202, endPoint x: 512, endPoint y: 58, distance: 147.0
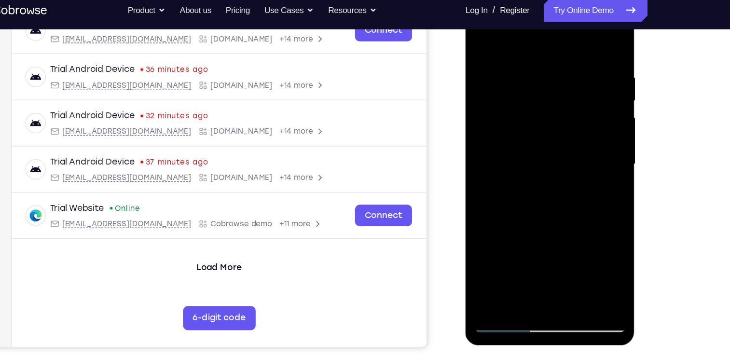
click at [512, 58] on div at bounding box center [534, 130] width 122 height 270
click at [491, 246] on div at bounding box center [534, 130] width 122 height 270
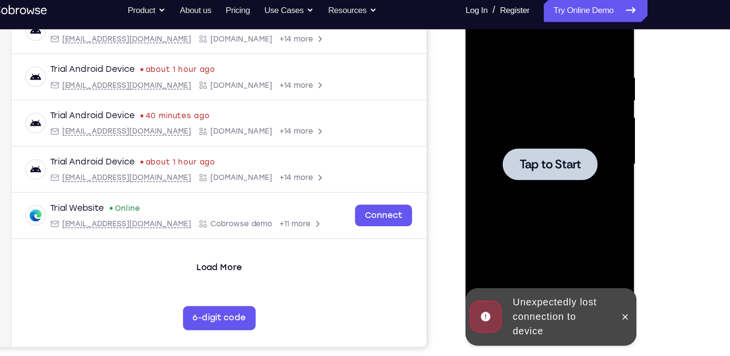
click at [542, 155] on div at bounding box center [534, 130] width 122 height 270
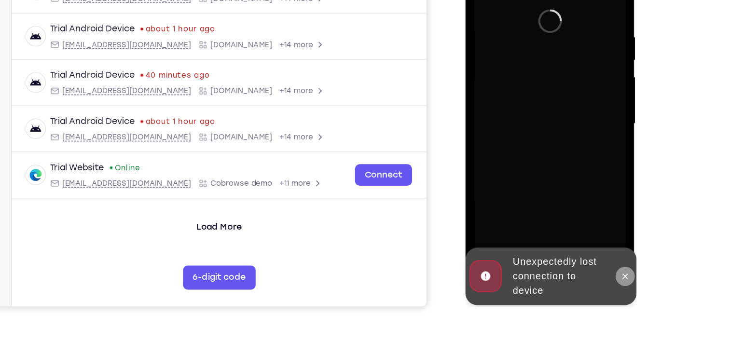
click at [595, 213] on icon at bounding box center [594, 212] width 8 height 8
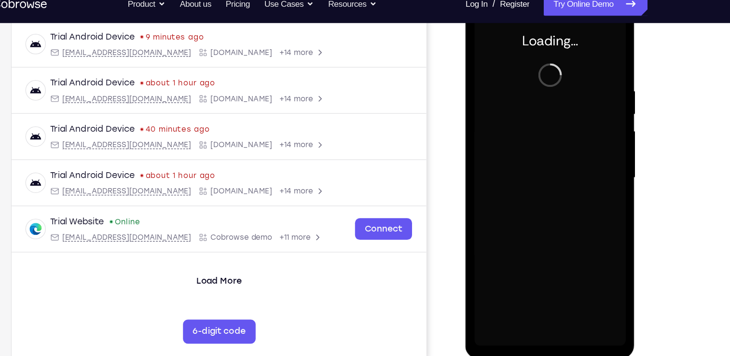
scroll to position [147, 0]
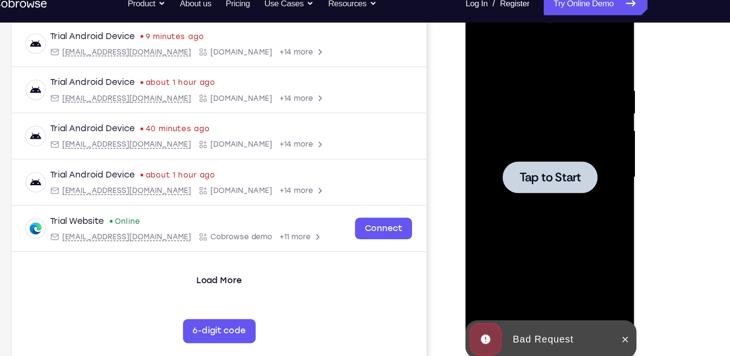
click at [532, 152] on div at bounding box center [534, 142] width 76 height 26
